Goal: Check status

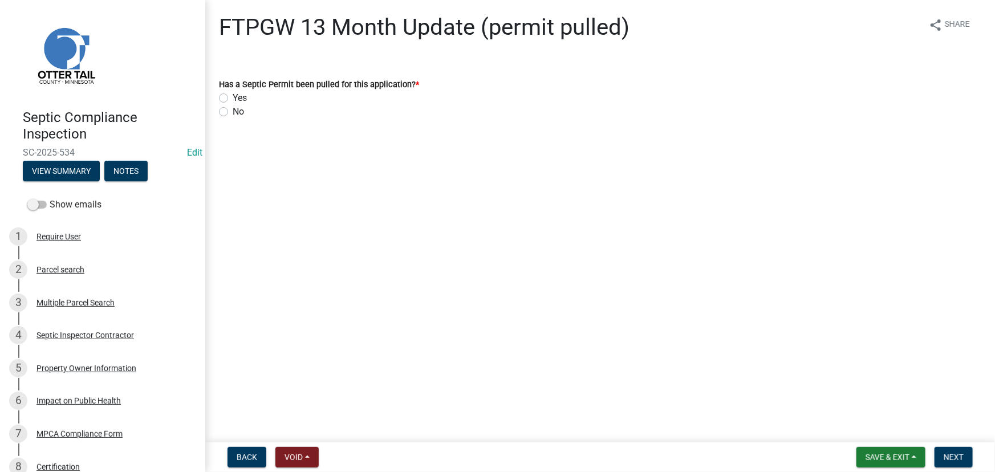
scroll to position [245, 0]
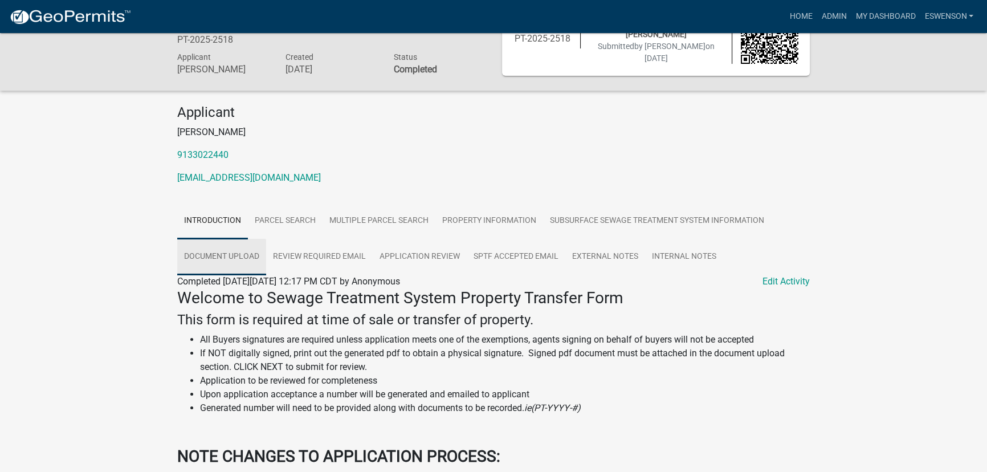
click at [200, 268] on link "Document Upload" at bounding box center [221, 257] width 89 height 36
